Goal: Task Accomplishment & Management: Use online tool/utility

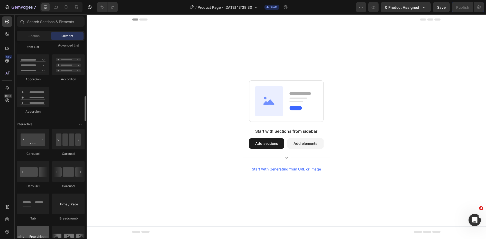
scroll to position [514, 0]
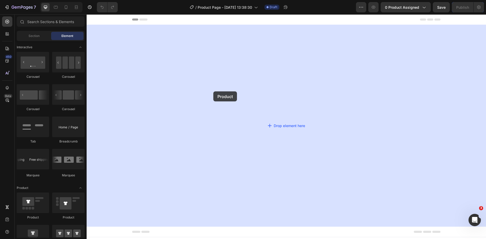
drag, startPoint x: 122, startPoint y: 218, endPoint x: 223, endPoint y: 78, distance: 172.4
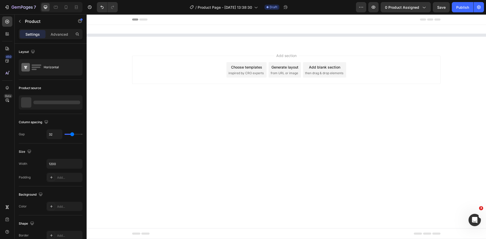
scroll to position [0, 0]
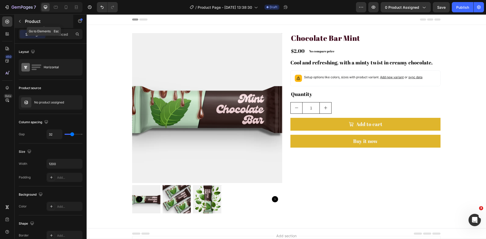
click at [21, 21] on icon "button" at bounding box center [20, 21] width 4 height 4
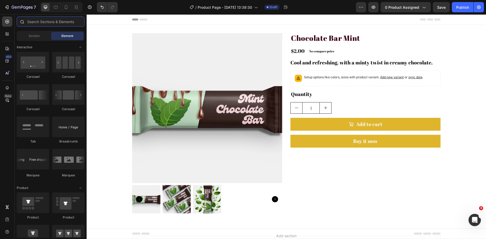
click at [42, 23] on input "text" at bounding box center [51, 21] width 68 height 10
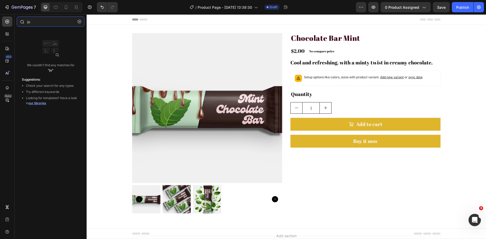
type input "j"
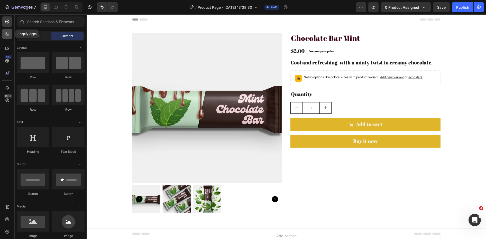
click at [7, 34] on icon at bounding box center [7, 35] width 2 height 2
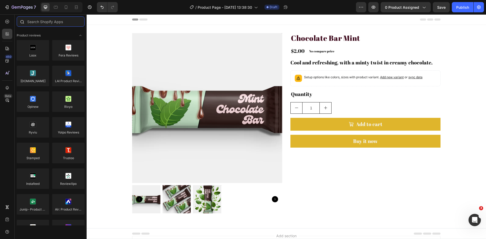
click at [37, 20] on input "text" at bounding box center [51, 21] width 68 height 10
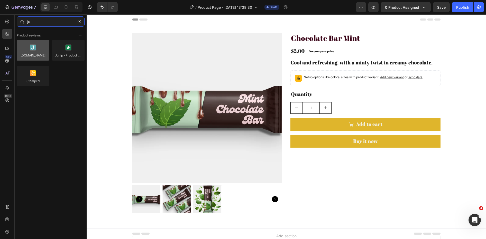
type input "ju"
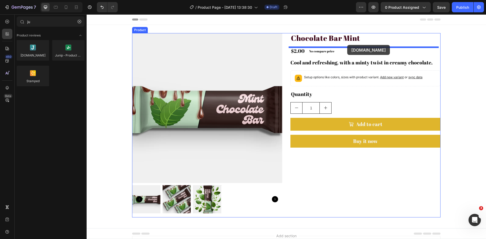
drag, startPoint x: 124, startPoint y: 70, endPoint x: 347, endPoint y: 45, distance: 224.2
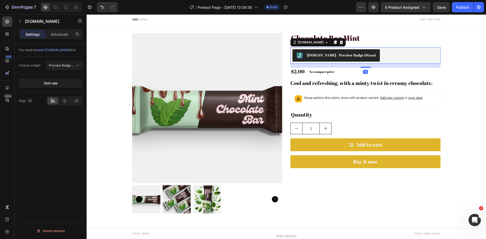
click at [346, 57] on div "Judge.me - Preview Badge (Stars)" at bounding box center [341, 54] width 69 height 5
click at [459, 9] on div "Publish" at bounding box center [462, 7] width 13 height 5
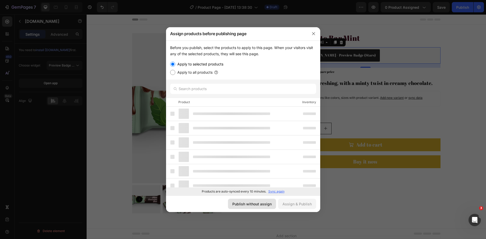
drag, startPoint x: 256, startPoint y: 207, endPoint x: 170, endPoint y: 192, distance: 88.0
click at [256, 207] on button "Publish without assign" at bounding box center [252, 204] width 48 height 10
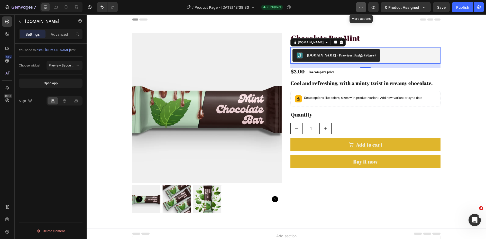
click at [357, 8] on button "button" at bounding box center [361, 7] width 10 height 10
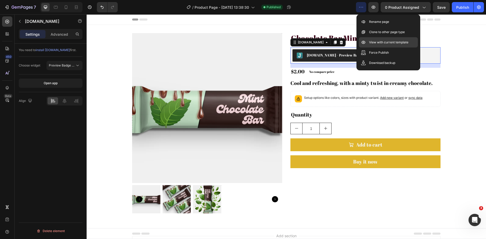
click at [375, 44] on p "View with current template" at bounding box center [388, 42] width 39 height 5
click at [309, 59] on button "Judge.me - Preview Badge (Stars)" at bounding box center [336, 55] width 87 height 12
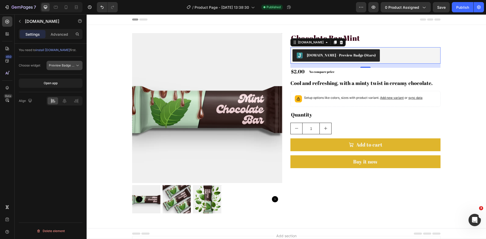
click at [70, 65] on span "Preview Badge (Stars)" at bounding box center [65, 65] width 33 height 4
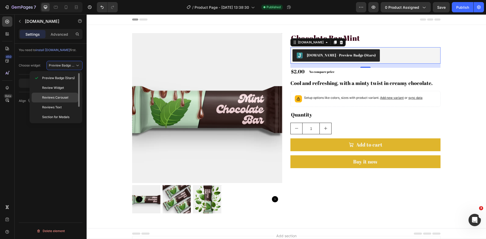
click at [66, 99] on span "Reviews Carousel" at bounding box center [55, 97] width 26 height 5
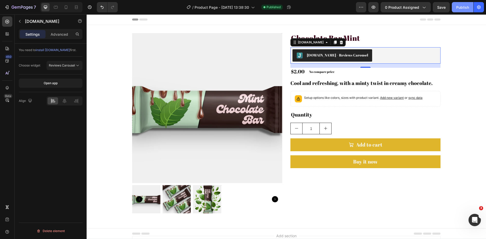
click at [459, 10] on button "Publish" at bounding box center [463, 7] width 22 height 10
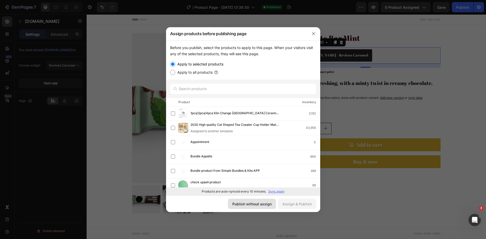
drag, startPoint x: 246, startPoint y: 203, endPoint x: 230, endPoint y: 13, distance: 190.9
click at [246, 203] on div "Publish without assign" at bounding box center [251, 204] width 39 height 5
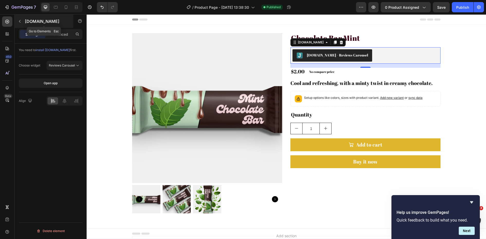
click at [18, 22] on icon "button" at bounding box center [20, 21] width 4 height 4
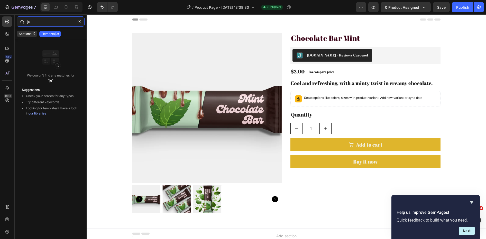
click at [33, 21] on input "ju" at bounding box center [51, 21] width 68 height 10
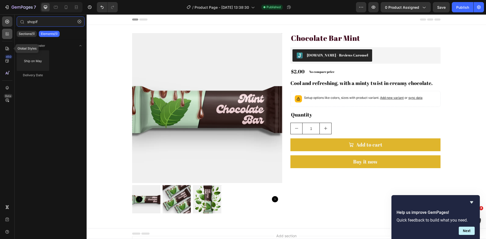
type input "shopif"
click at [6, 35] on icon at bounding box center [7, 35] width 2 height 2
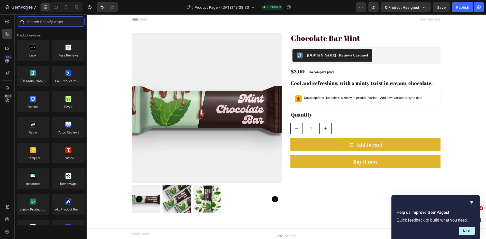
click at [44, 22] on input "text" at bounding box center [51, 21] width 68 height 10
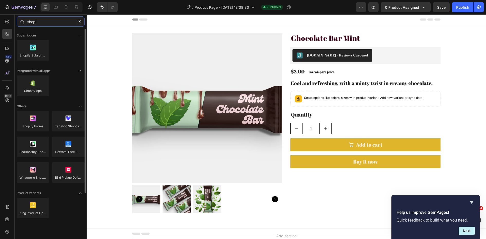
type input "shopi"
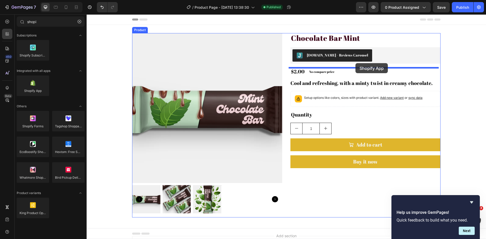
drag, startPoint x: 155, startPoint y: 103, endPoint x: 355, endPoint y: 63, distance: 204.5
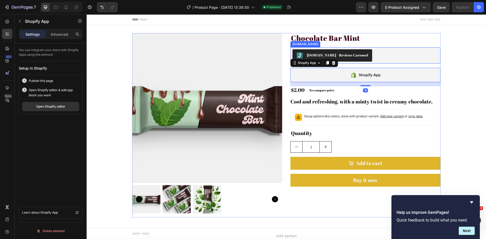
click at [396, 54] on div "Judge.me - Reviews Carousel" at bounding box center [366, 55] width 146 height 12
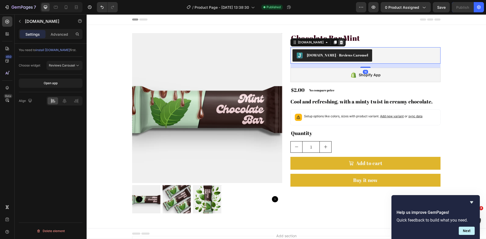
click at [340, 42] on icon at bounding box center [341, 43] width 3 height 4
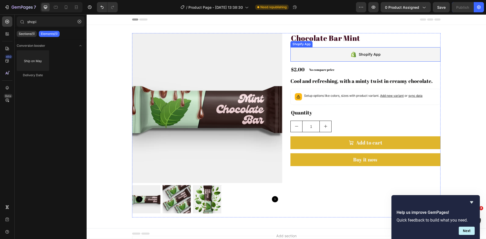
click at [328, 48] on div "Shopify App" at bounding box center [365, 54] width 150 height 14
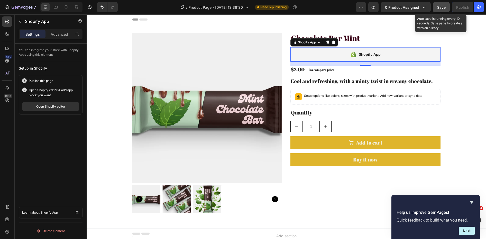
click at [442, 7] on span "Save" at bounding box center [441, 7] width 8 height 4
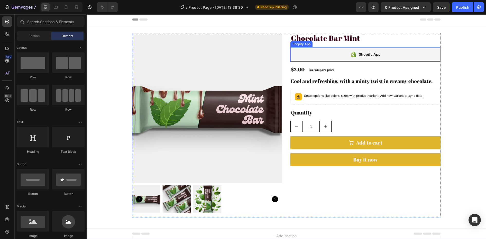
click at [361, 55] on div "Shopify App" at bounding box center [370, 54] width 22 height 6
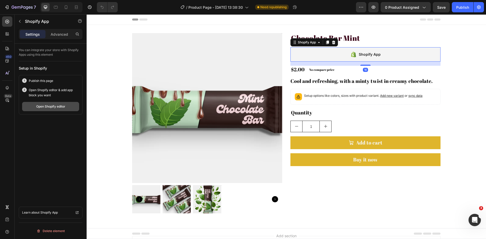
click at [57, 104] on button "Open Shopify editor" at bounding box center [50, 106] width 57 height 9
click at [53, 107] on div "Open Shopify editor" at bounding box center [50, 106] width 29 height 5
click at [46, 107] on div "Open Shopify editor" at bounding box center [50, 106] width 29 height 5
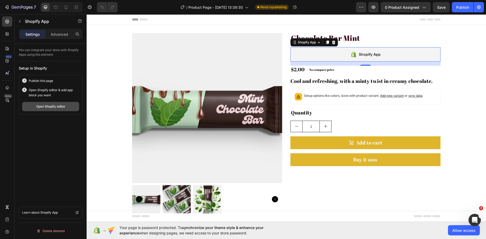
click at [61, 108] on div "Open Shopify editor" at bounding box center [50, 106] width 29 height 5
click at [461, 7] on div "Publish" at bounding box center [462, 7] width 13 height 5
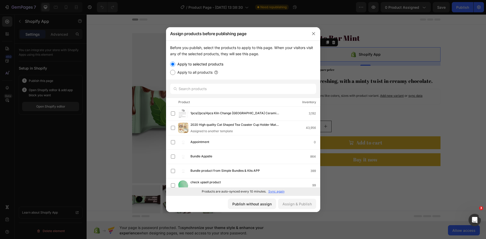
click at [250, 208] on button "Publish without assign" at bounding box center [252, 204] width 48 height 10
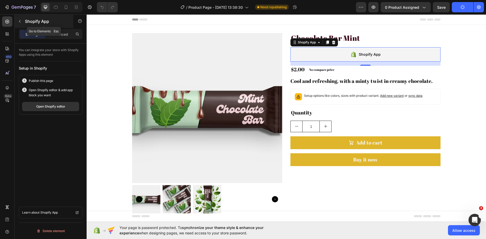
click at [20, 23] on icon "button" at bounding box center [20, 21] width 4 height 4
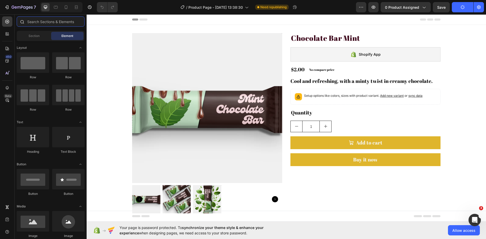
click at [44, 20] on input "text" at bounding box center [51, 21] width 68 height 10
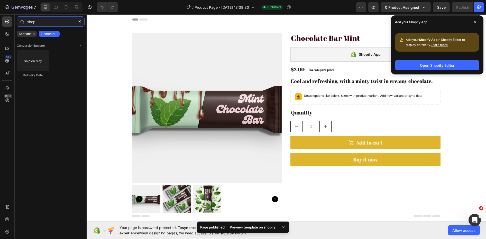
type input "shopi"
click at [57, 84] on div "Conversion booster Delivery Date" at bounding box center [51, 63] width 72 height 49
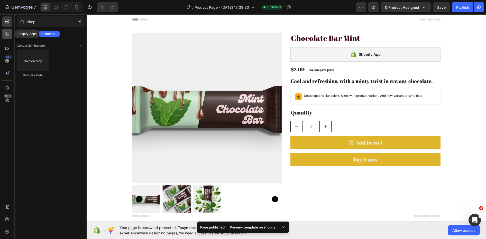
click at [5, 36] on div at bounding box center [7, 34] width 10 height 10
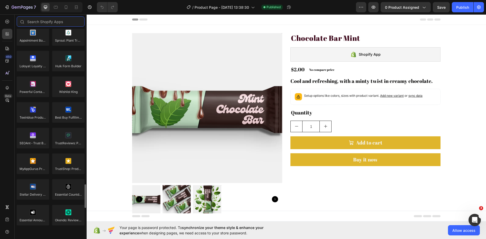
scroll to position [1428, 0]
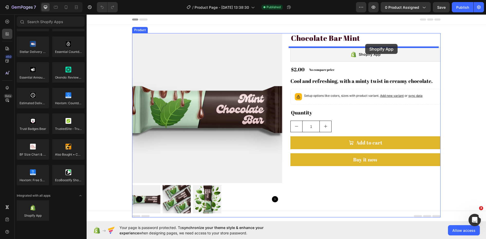
drag, startPoint x: 130, startPoint y: 220, endPoint x: 365, endPoint y: 44, distance: 293.8
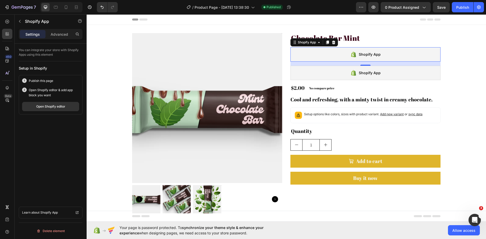
click at [346, 74] on div "Shopify App" at bounding box center [365, 73] width 150 height 14
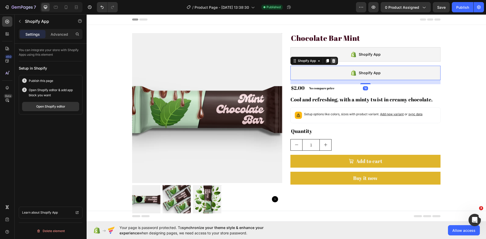
click at [332, 61] on icon at bounding box center [333, 61] width 3 height 4
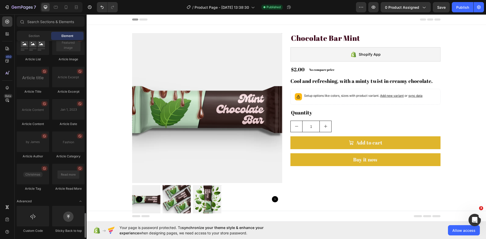
scroll to position [1360, 0]
